Goal: Task Accomplishment & Management: Use online tool/utility

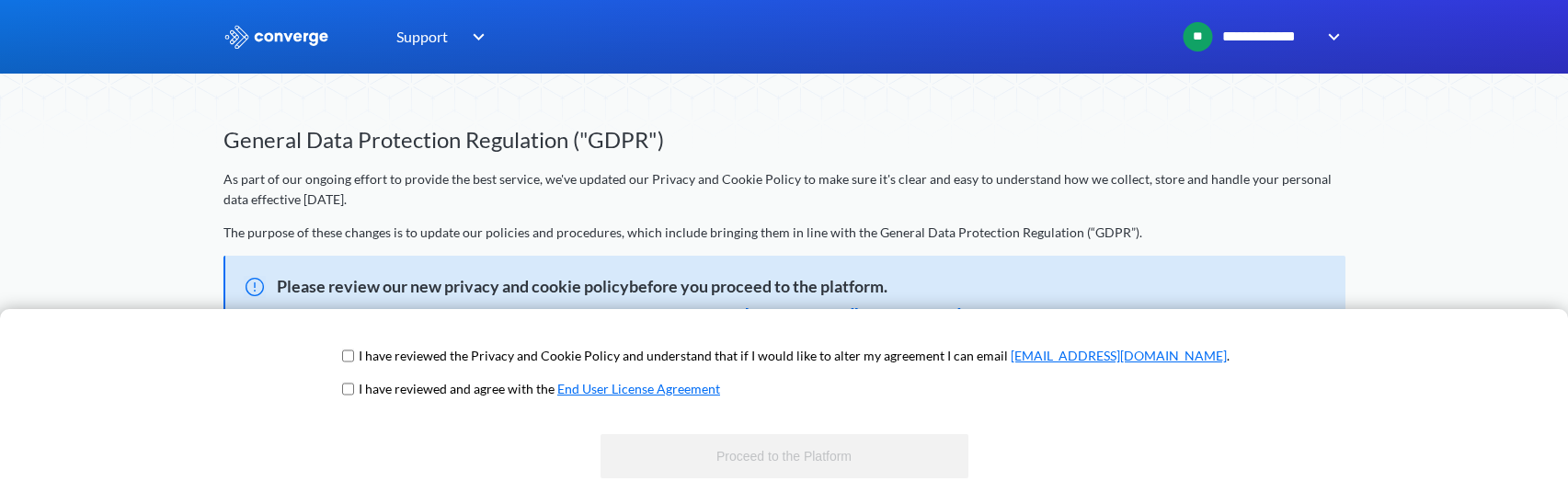
click at [354, 362] on input "checkbox" at bounding box center [347, 356] width 12 height 15
checkbox input "true"
click at [404, 388] on span "I have reviewed and agree with the End User License Agreement" at bounding box center [783, 395] width 891 height 33
click at [354, 389] on input "checkbox" at bounding box center [347, 389] width 12 height 15
checkbox input "true"
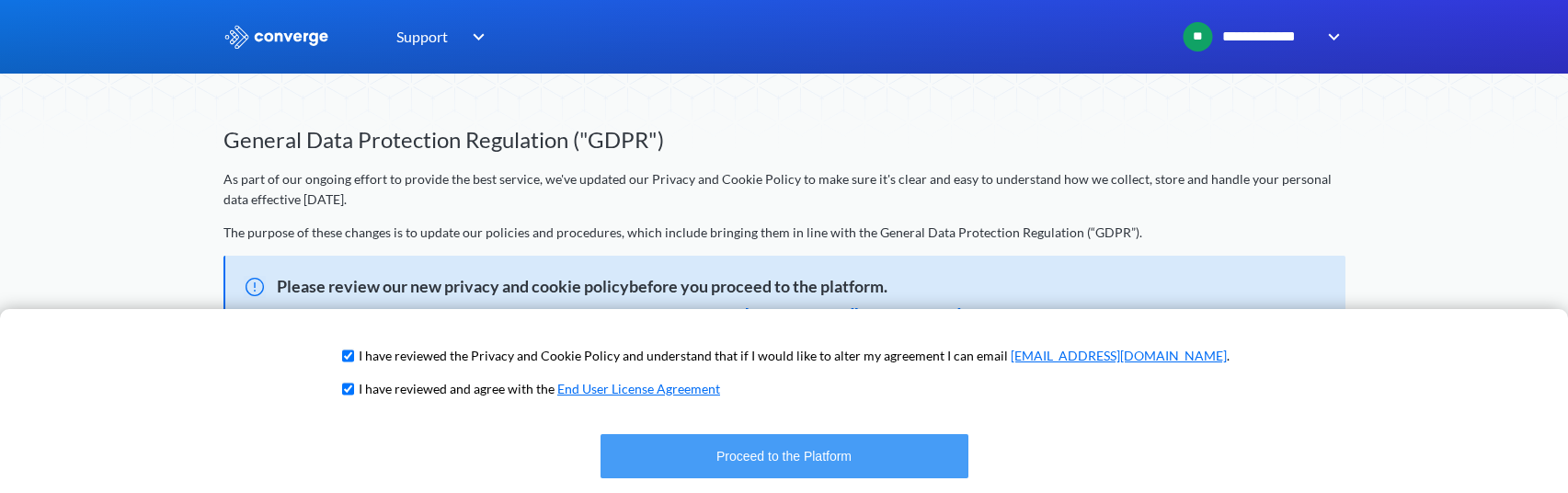
click at [811, 465] on button "Proceed to the Platform" at bounding box center [784, 455] width 367 height 44
